Goal: Check status

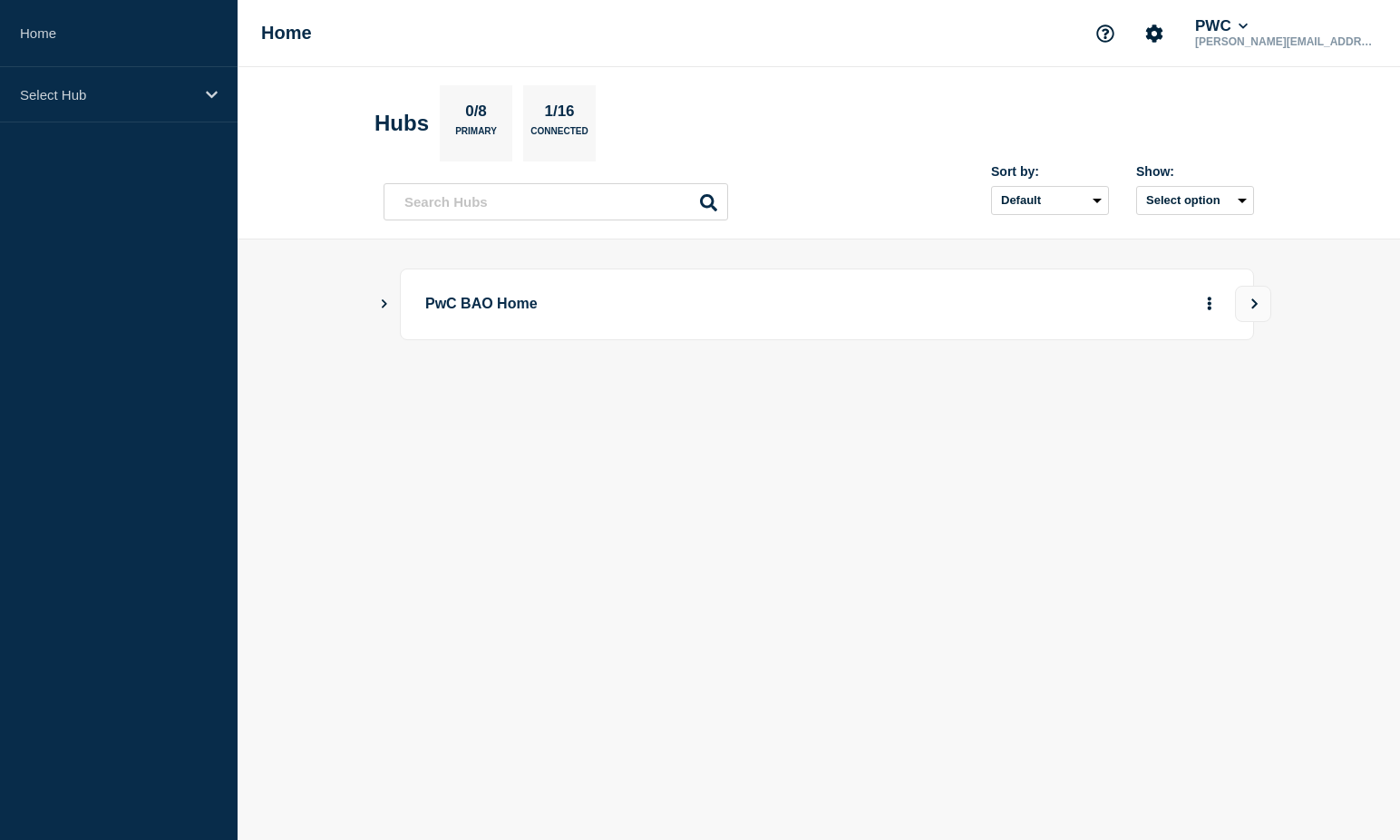
click at [388, 307] on icon "Show Connected Hubs" at bounding box center [385, 303] width 12 height 9
